Goal: Task Accomplishment & Management: Manage account settings

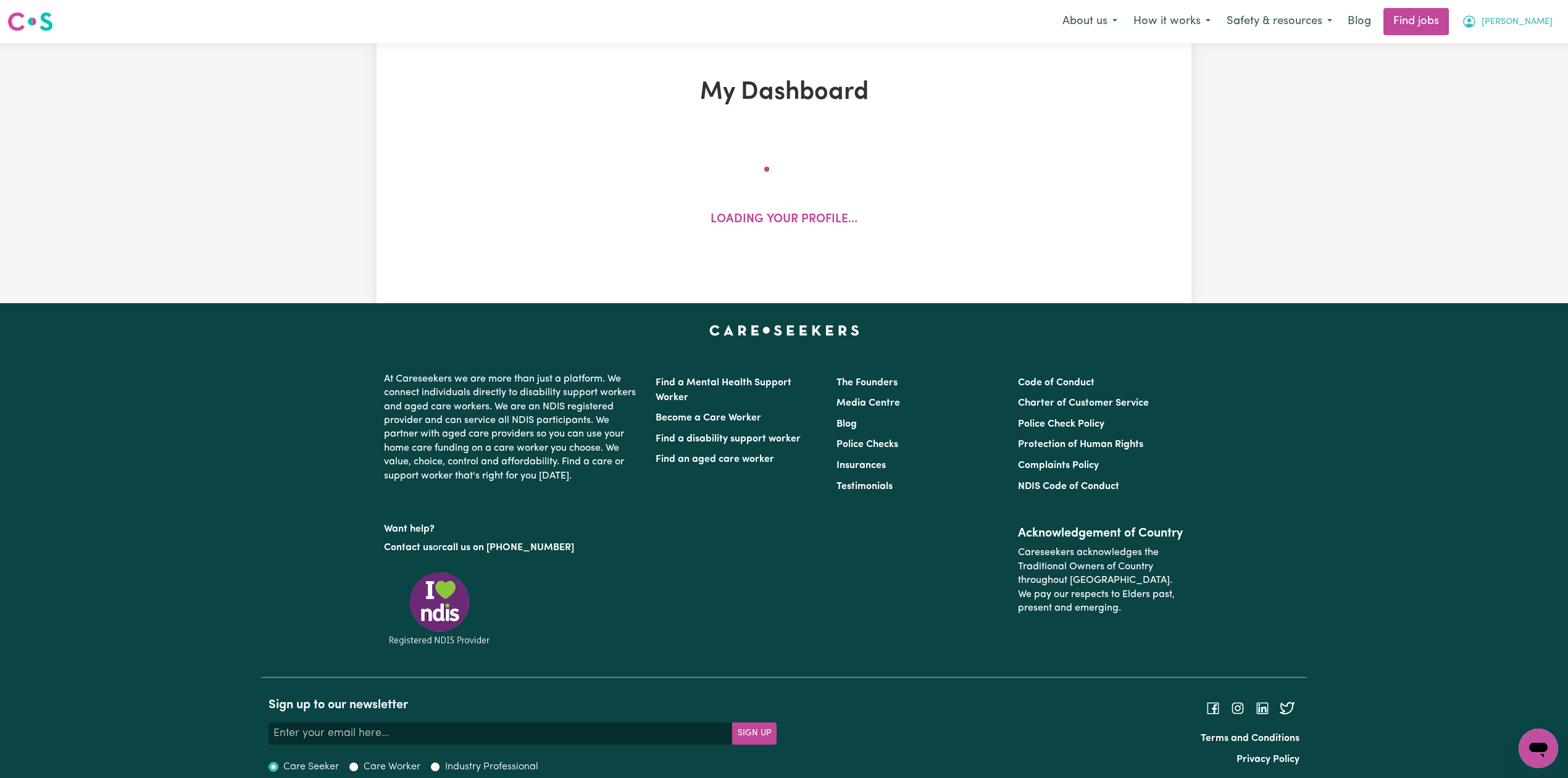
click at [1531, 19] on span "[PERSON_NAME]" at bounding box center [1517, 21] width 71 height 13
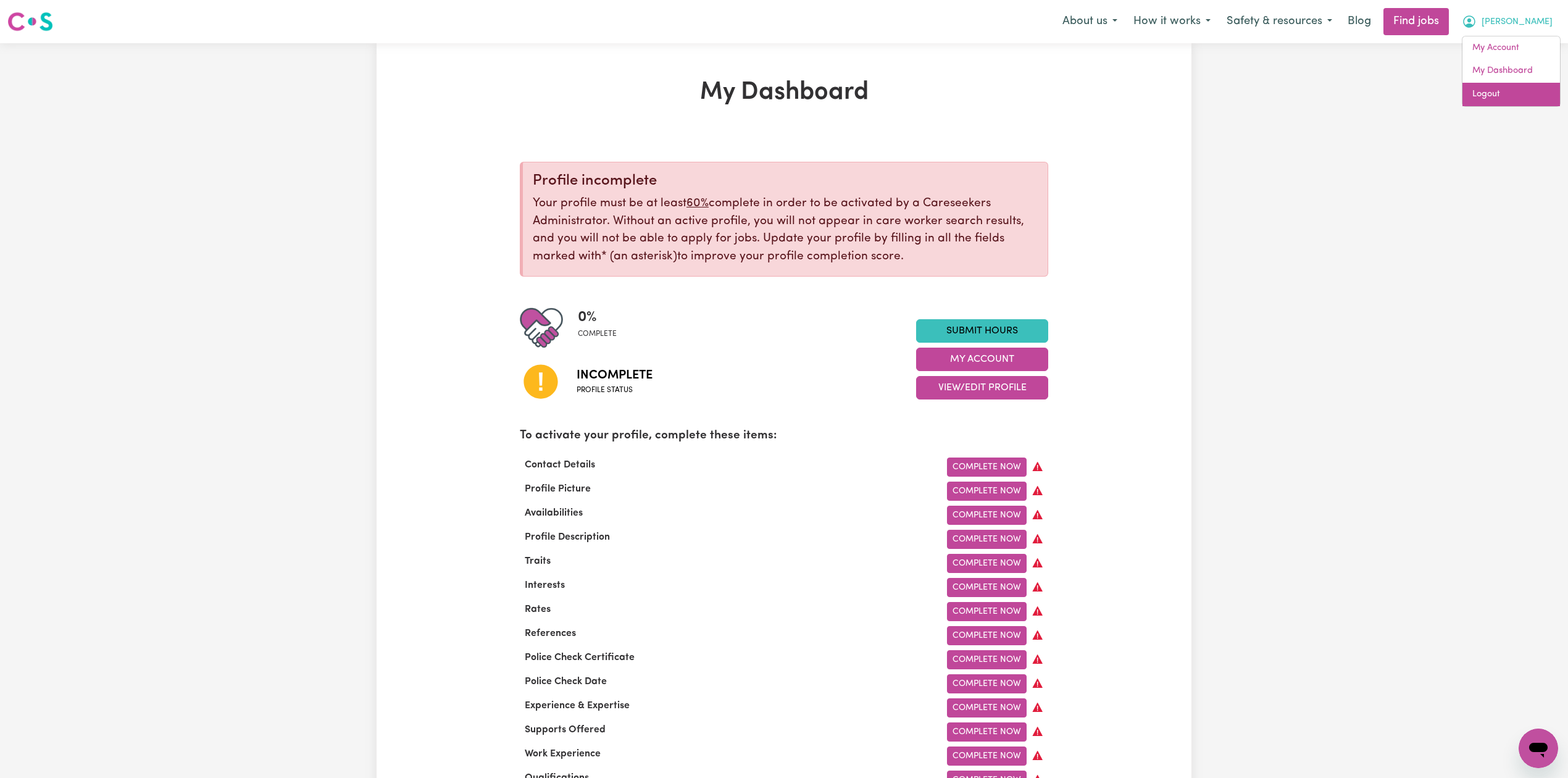
click at [1507, 103] on link "Logout" at bounding box center [1511, 94] width 97 height 24
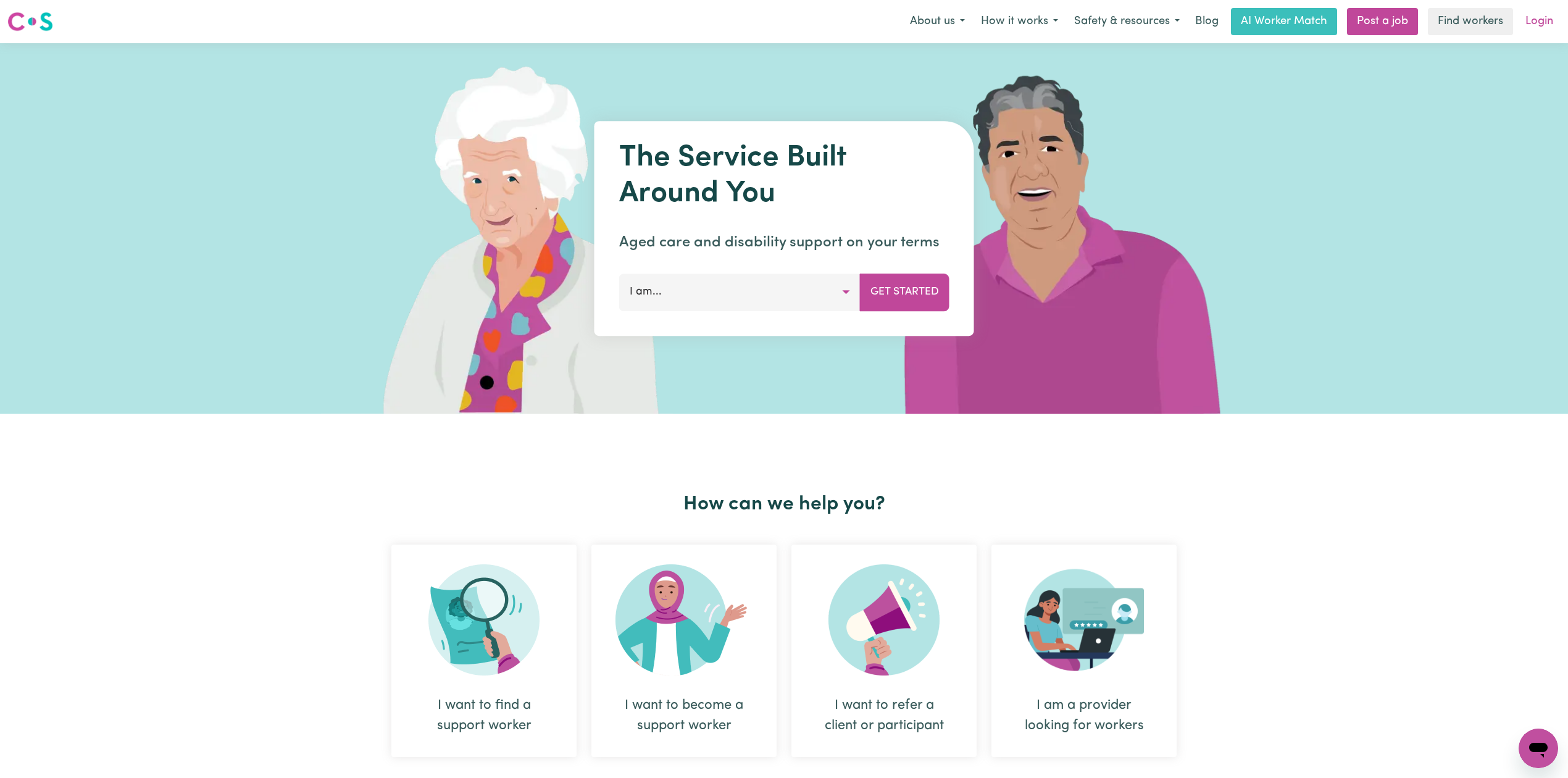
click at [1547, 24] on link "Login" at bounding box center [1539, 21] width 42 height 27
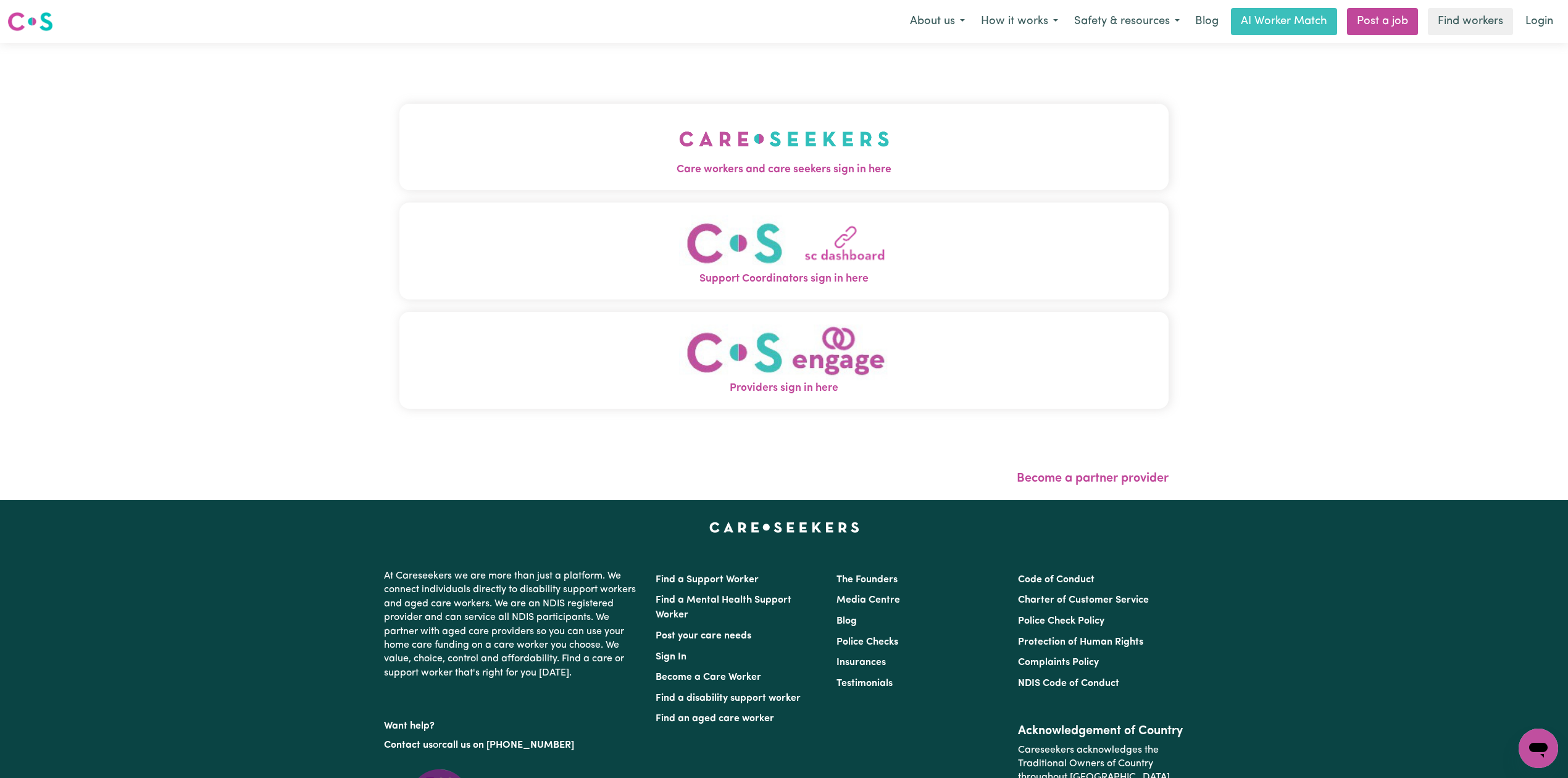
drag, startPoint x: 468, startPoint y: 134, endPoint x: 460, endPoint y: 134, distance: 8.0
click at [468, 134] on button "Care workers and care seekers sign in here" at bounding box center [783, 147] width 769 height 87
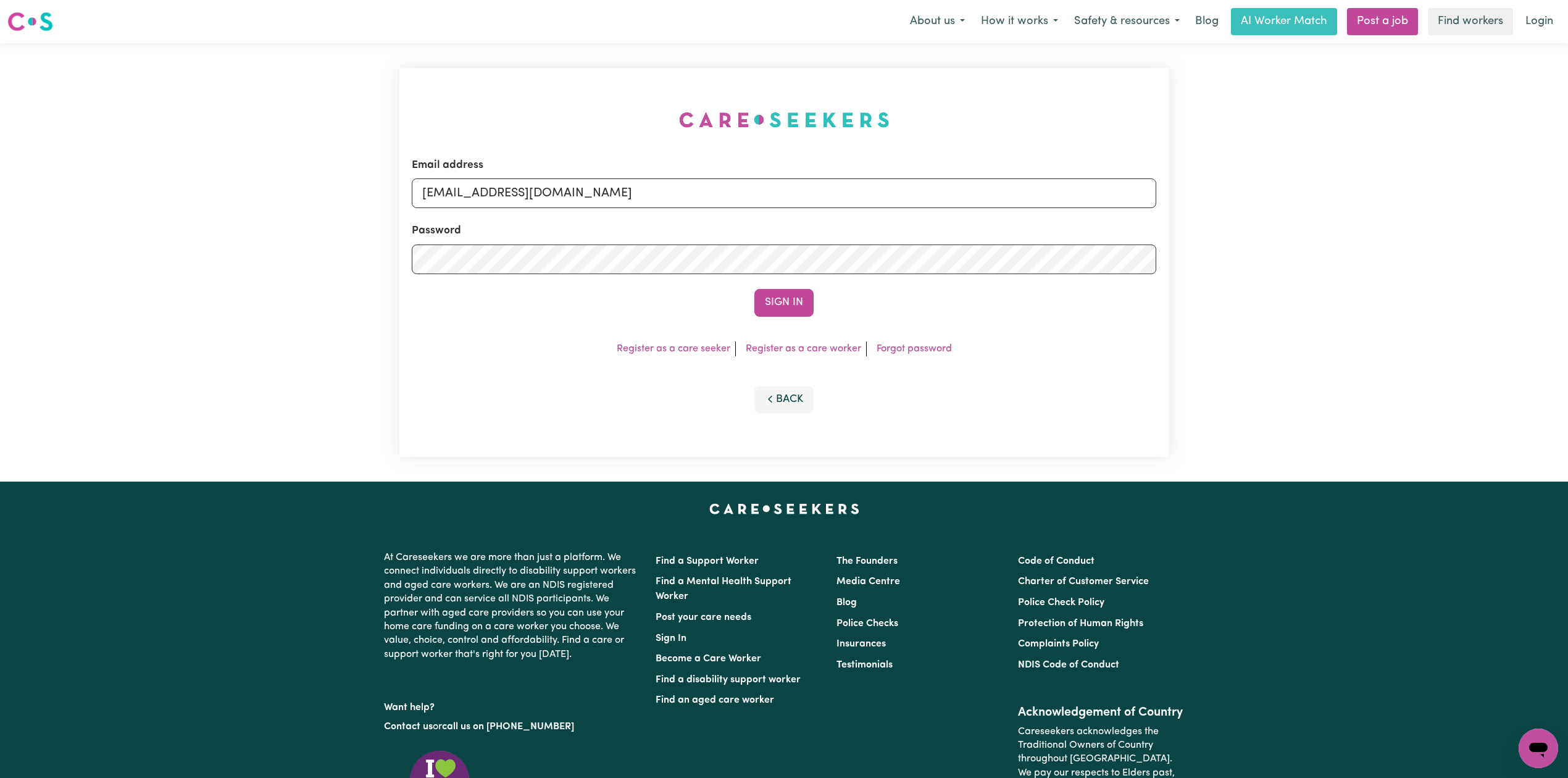
click at [558, 163] on div "Email address [EMAIL_ADDRESS][DOMAIN_NAME]" at bounding box center [783, 182] width 744 height 50
drag, startPoint x: 539, startPoint y: 190, endPoint x: 539, endPoint y: 208, distance: 18.0
click at [539, 190] on input "[EMAIL_ADDRESS][DOMAIN_NAME]" at bounding box center [783, 193] width 744 height 30
drag, startPoint x: 486, startPoint y: 192, endPoint x: 902, endPoint y: 228, distance: 417.6
click at [902, 228] on form "Email address Superuser~[EMAIL_ADDRESS][DOMAIN_NAME] Password Sign In" at bounding box center [783, 237] width 744 height 159
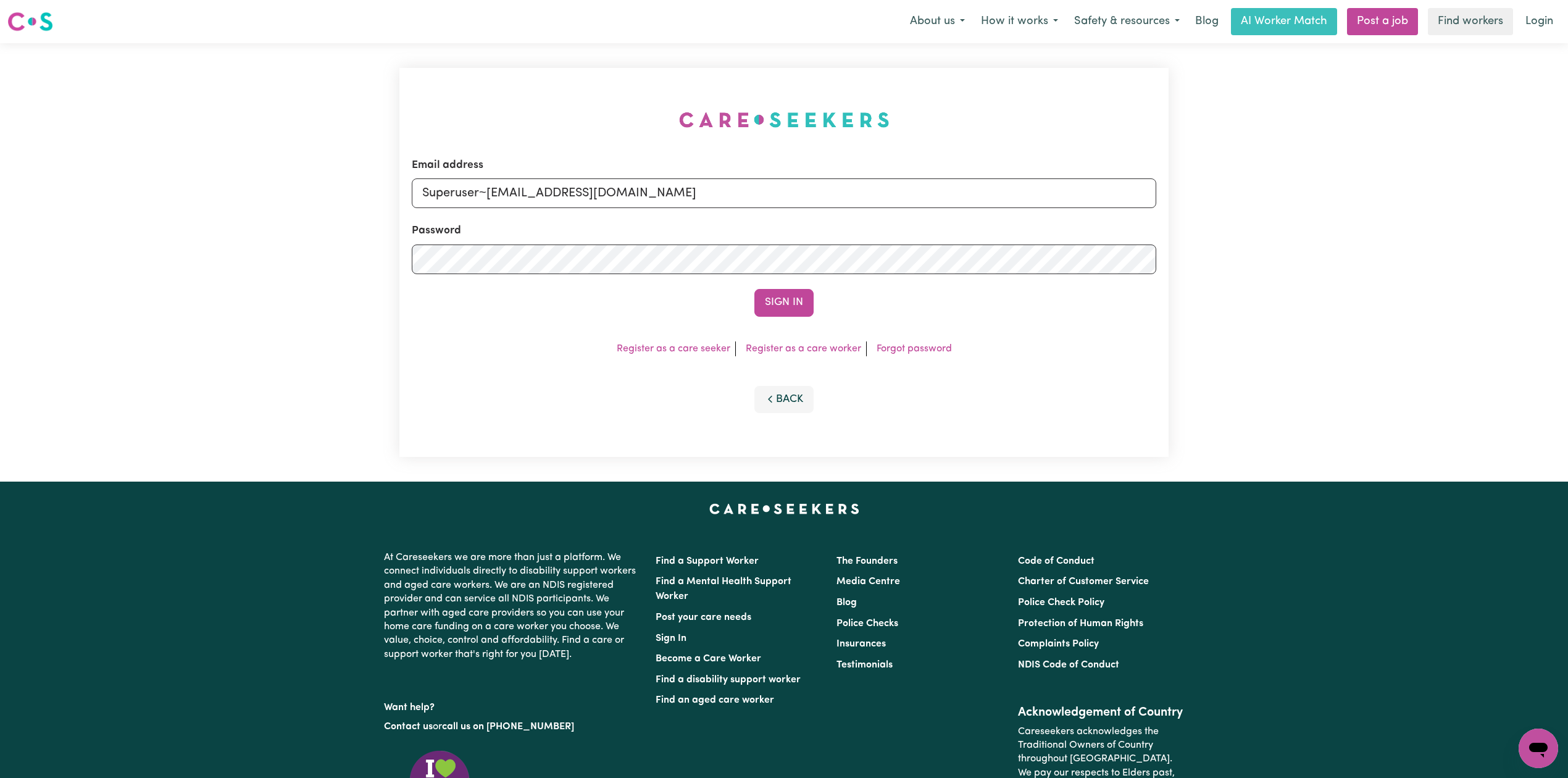
type input "Superuser~[EMAIL_ADDRESS][DOMAIN_NAME]"
click at [787, 300] on button "Sign In" at bounding box center [783, 302] width 59 height 27
